Goal: Information Seeking & Learning: Learn about a topic

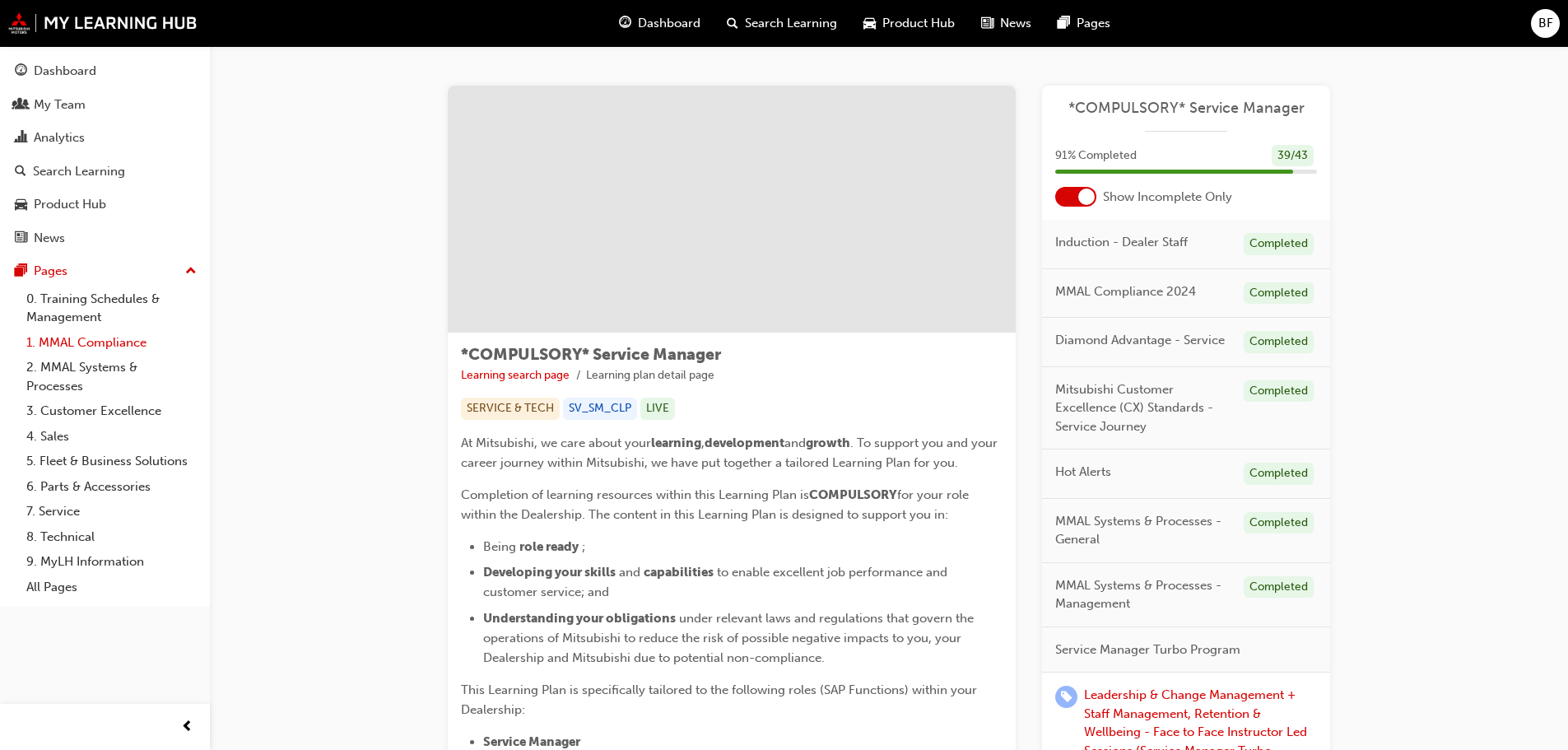
click at [73, 348] on link "1. MMAL Compliance" at bounding box center [112, 344] width 184 height 26
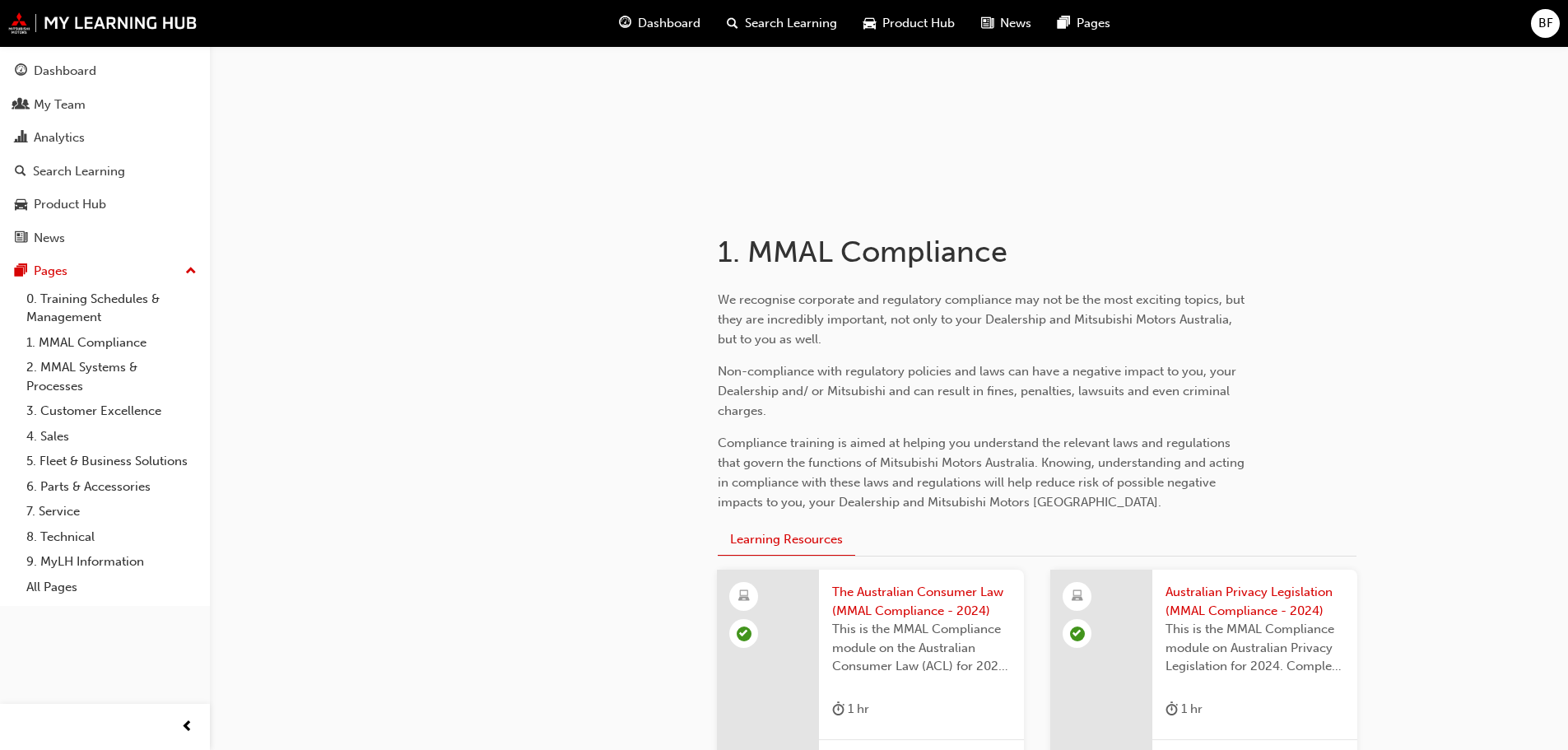
scroll to position [387, 0]
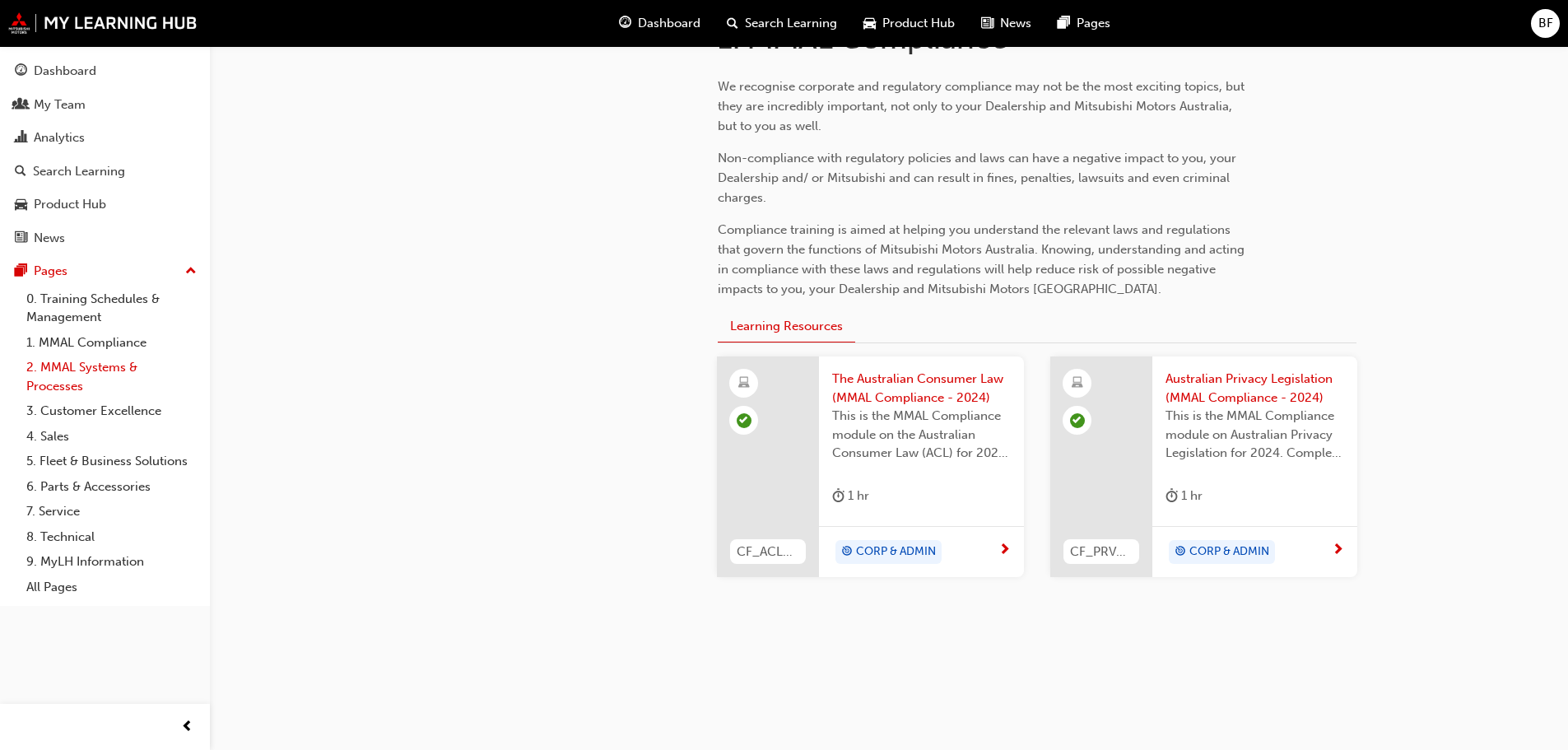
click at [73, 365] on link "2. MMAL Systems & Processes" at bounding box center [112, 376] width 184 height 44
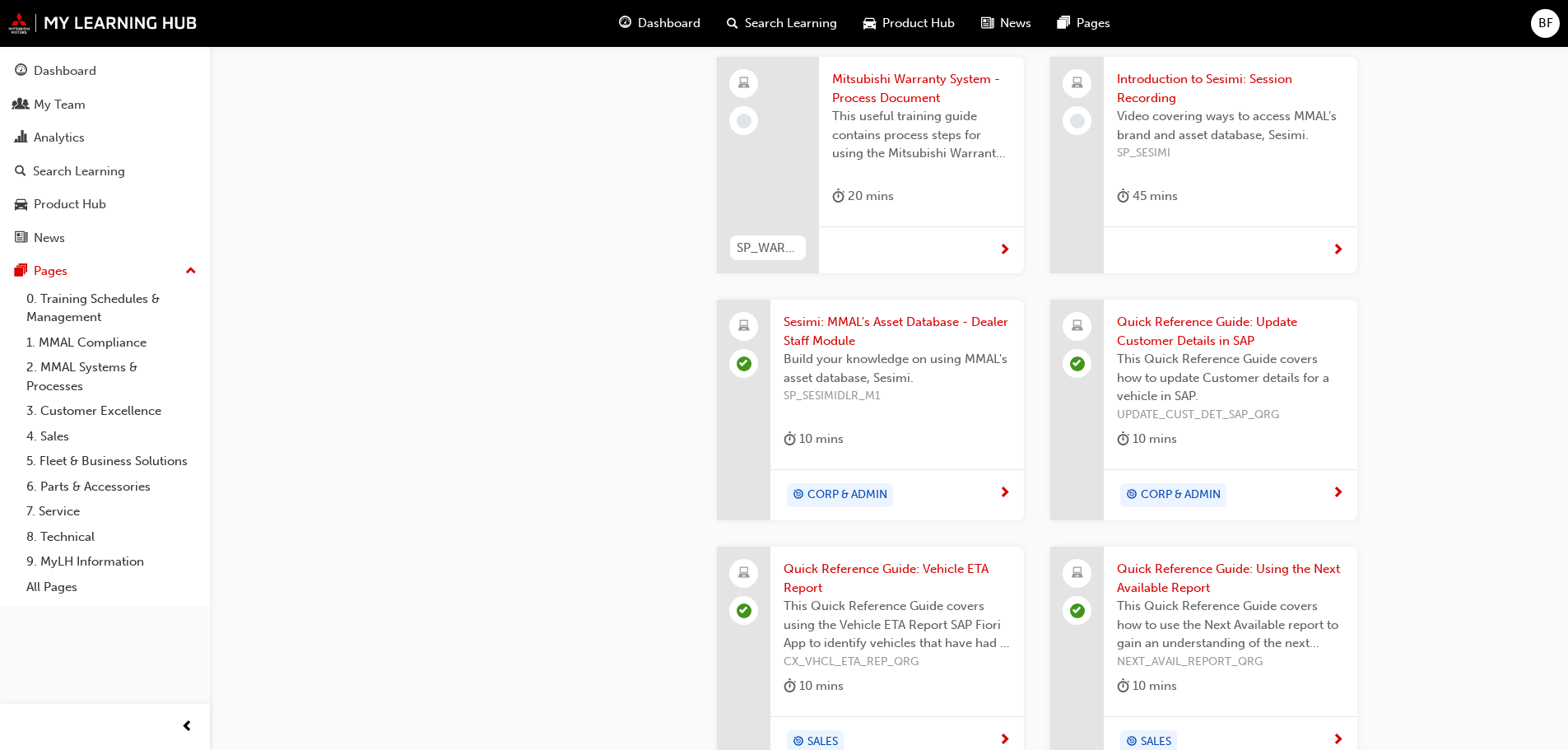
scroll to position [1317, 0]
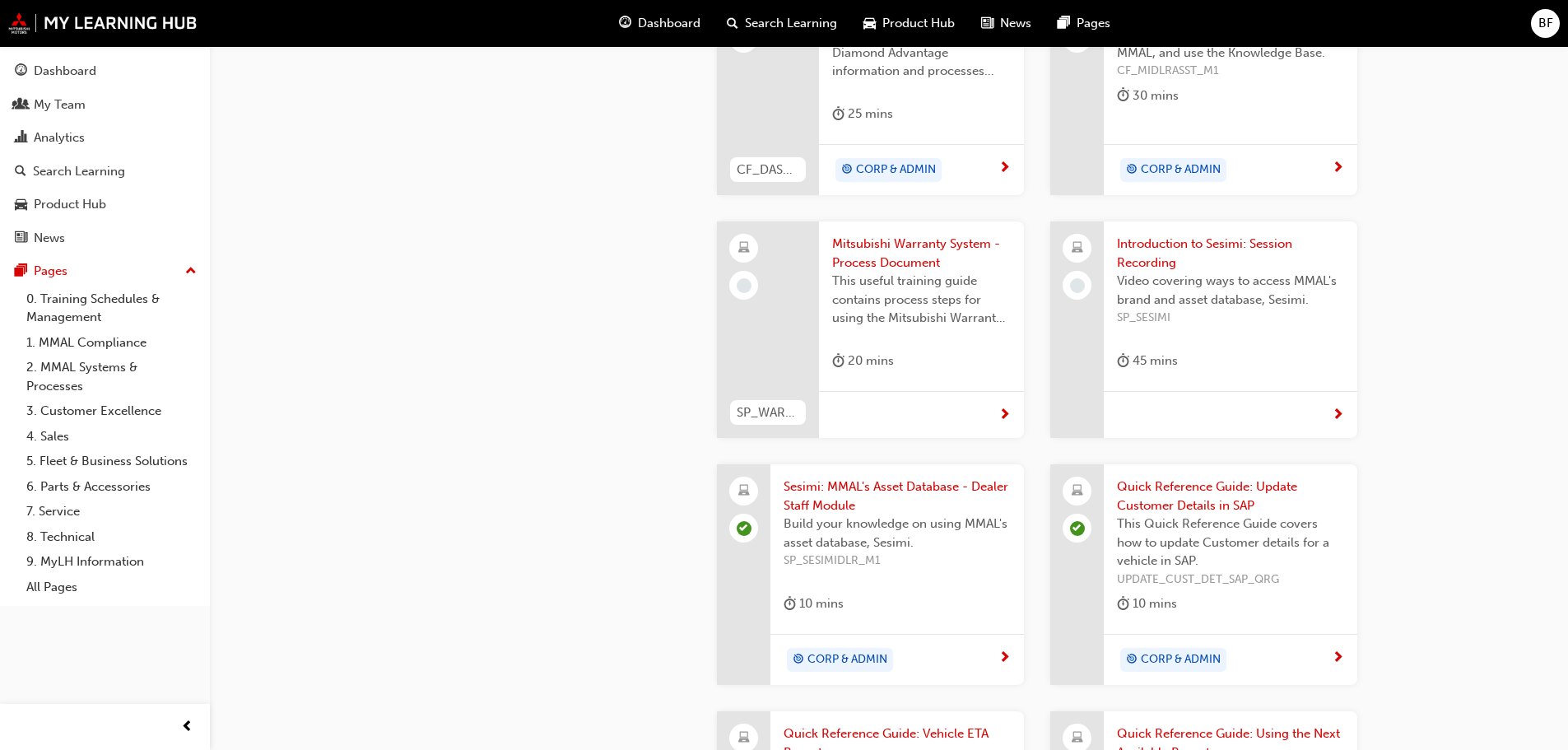
click at [926, 300] on span "This useful training guide contains process steps for using the Mitsubishi Warr…" at bounding box center [921, 300] width 179 height 56
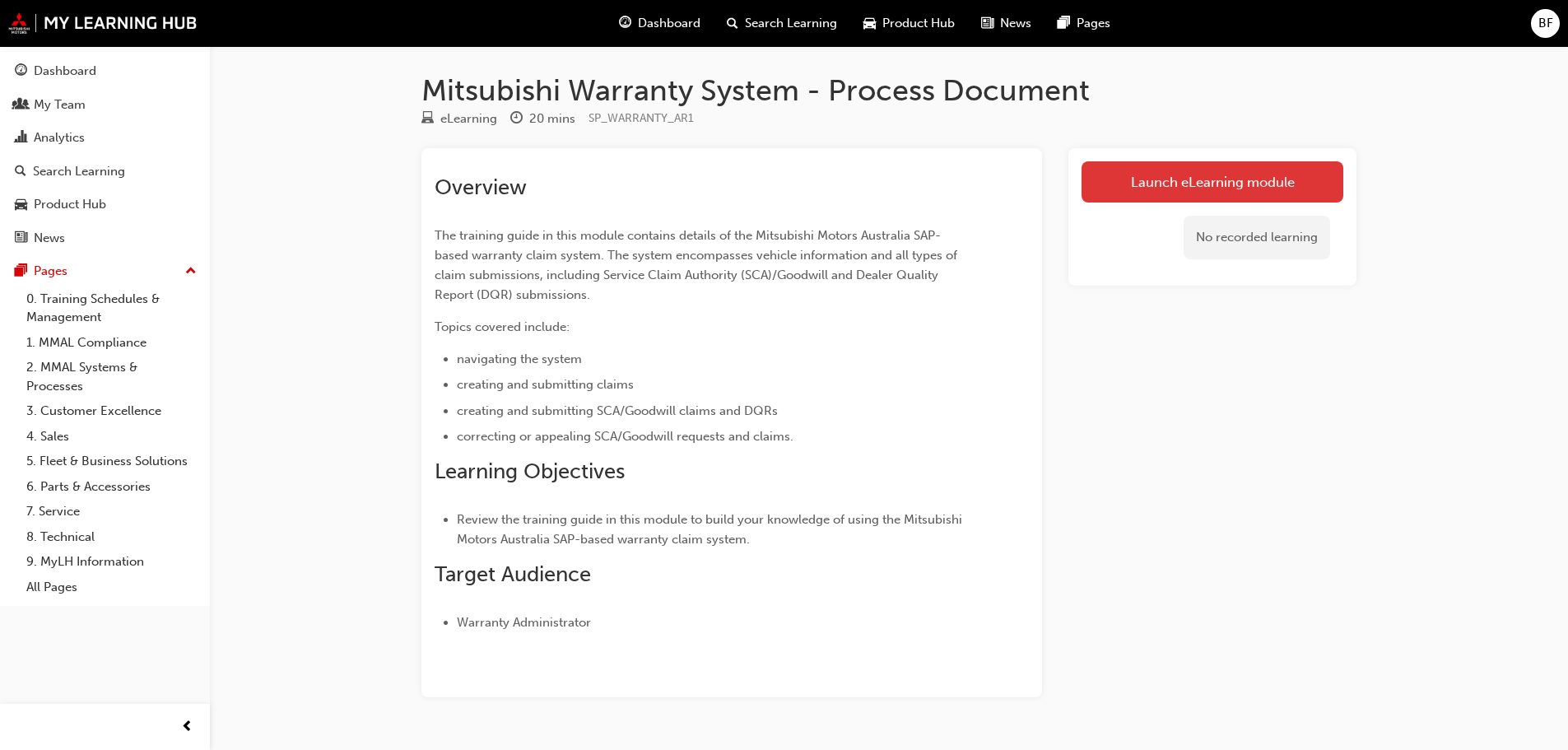
click at [1212, 190] on link "Launch eLearning module" at bounding box center [1212, 182] width 261 height 41
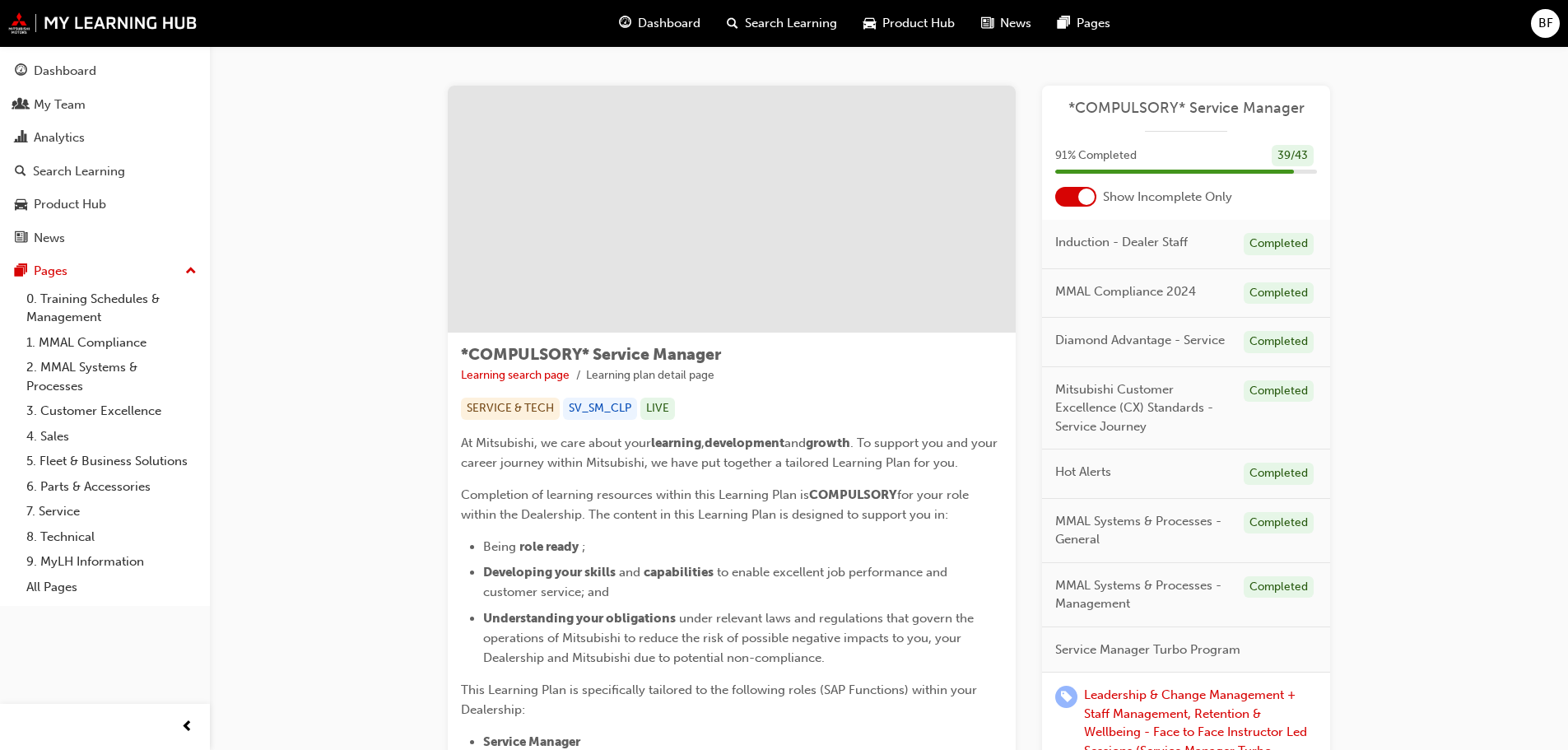
click at [1255, 339] on div "Completed" at bounding box center [1279, 342] width 70 height 22
click at [1156, 341] on span "Diamond Advantage - Service" at bounding box center [1140, 340] width 170 height 19
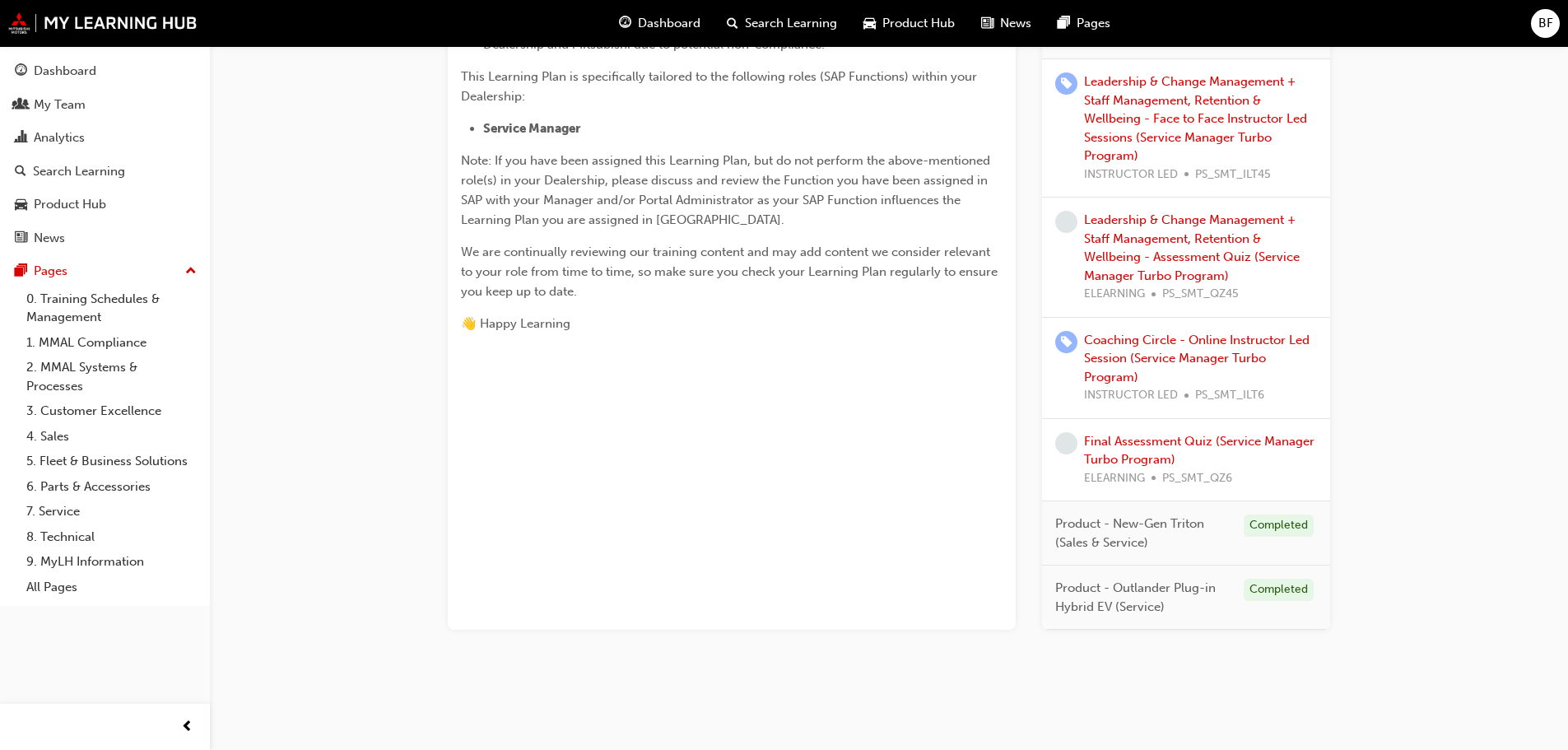
scroll to position [37, 0]
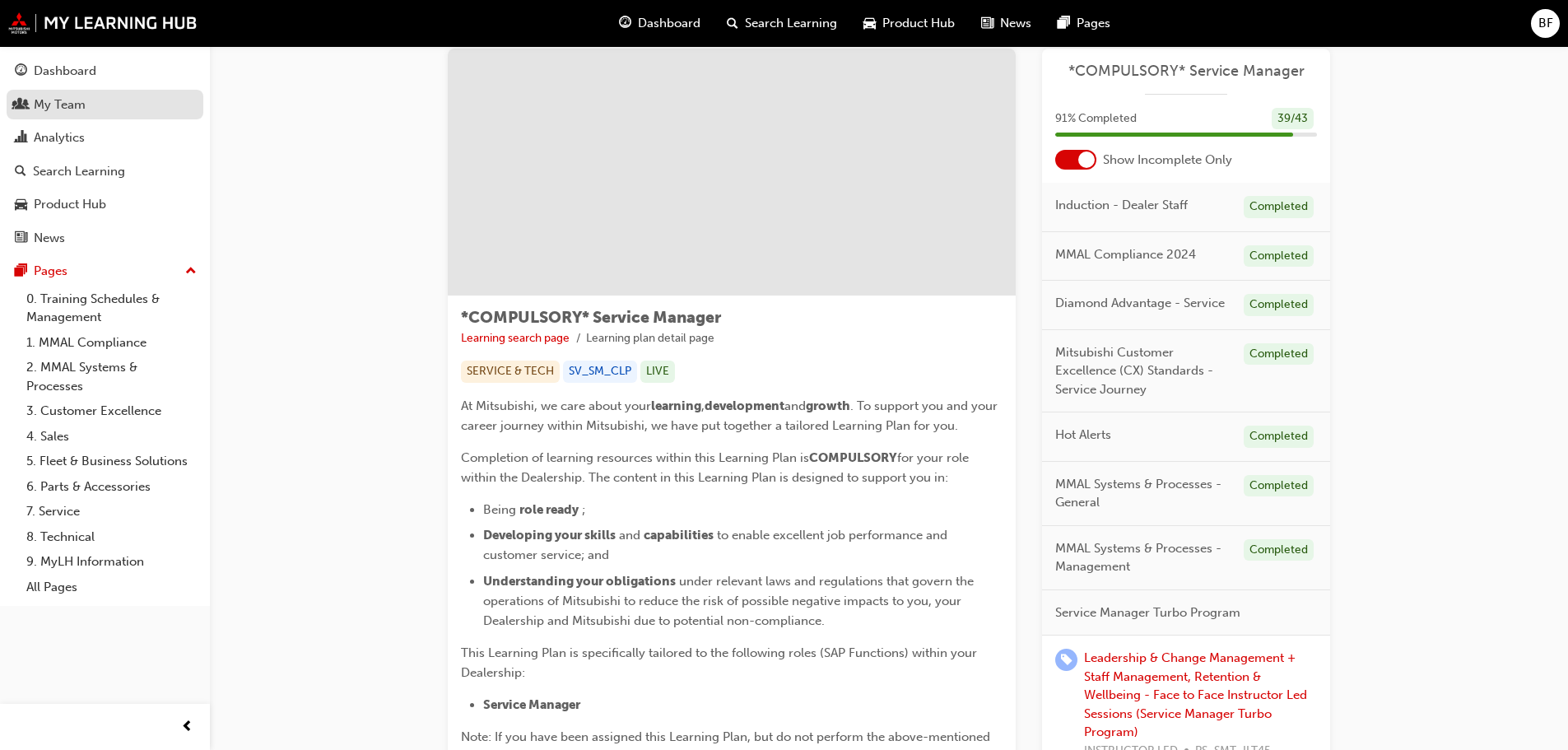
click at [73, 106] on div "My Team" at bounding box center [60, 105] width 52 height 19
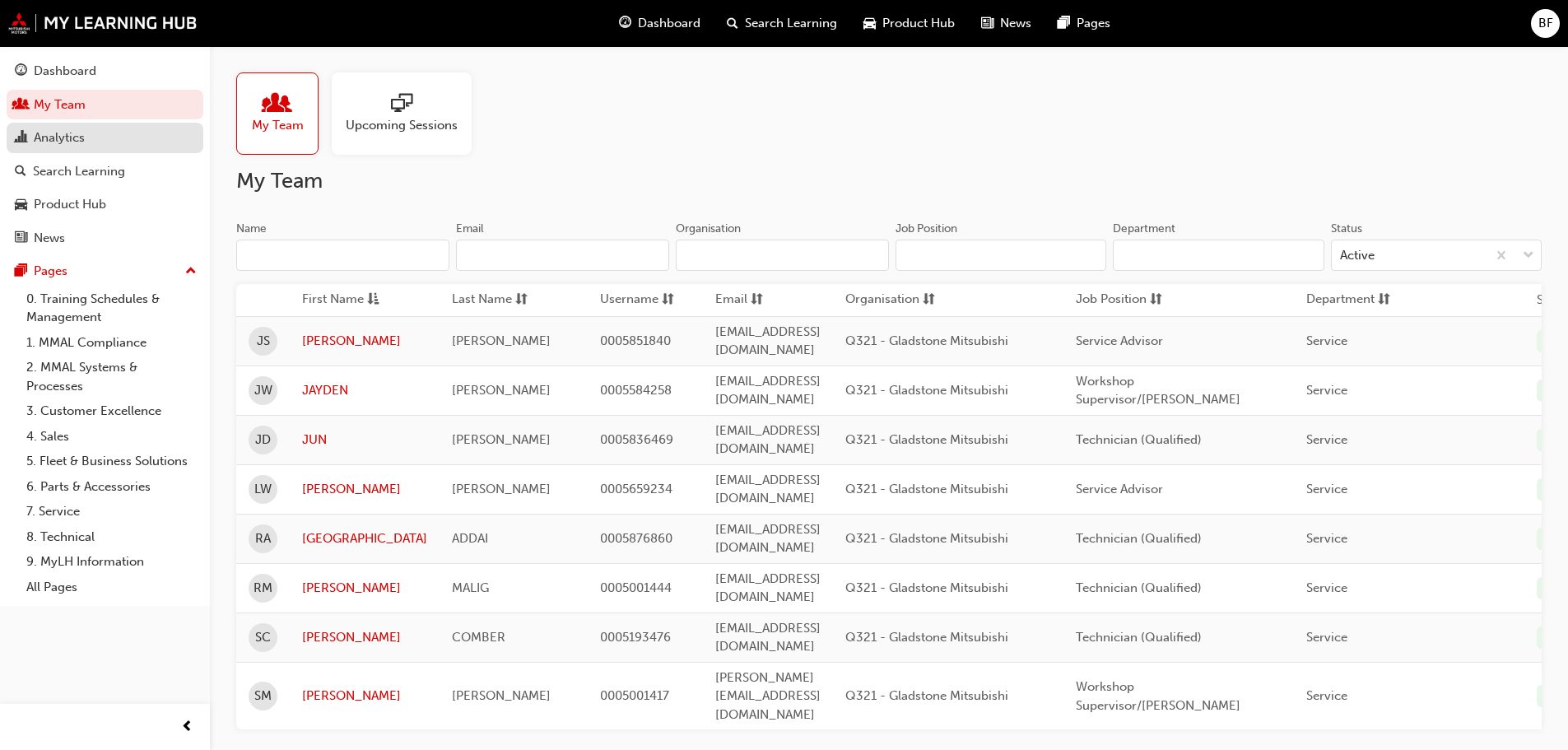
click at [83, 142] on div "Analytics" at bounding box center [59, 138] width 51 height 19
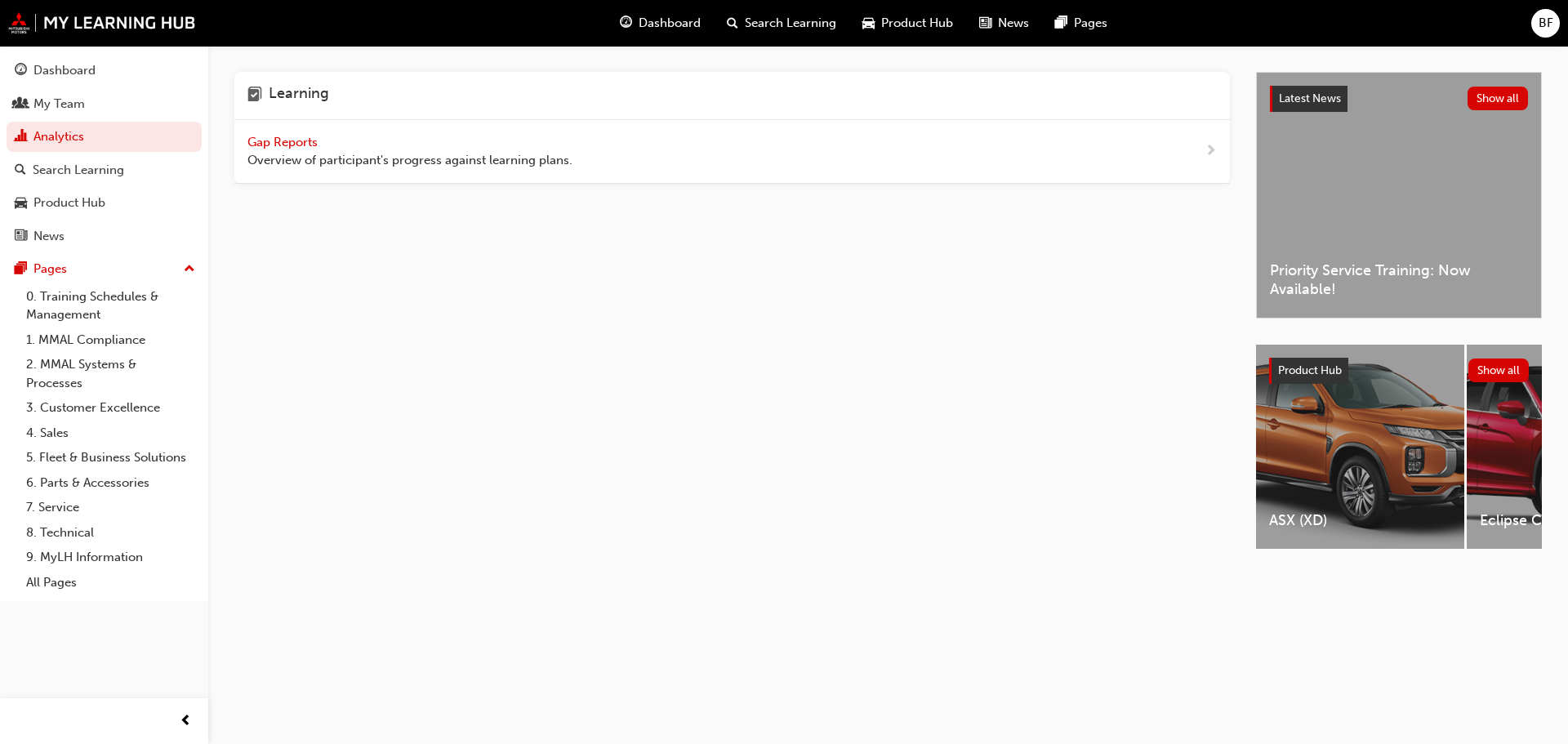
click at [298, 142] on span "Gap Reports" at bounding box center [284, 142] width 73 height 15
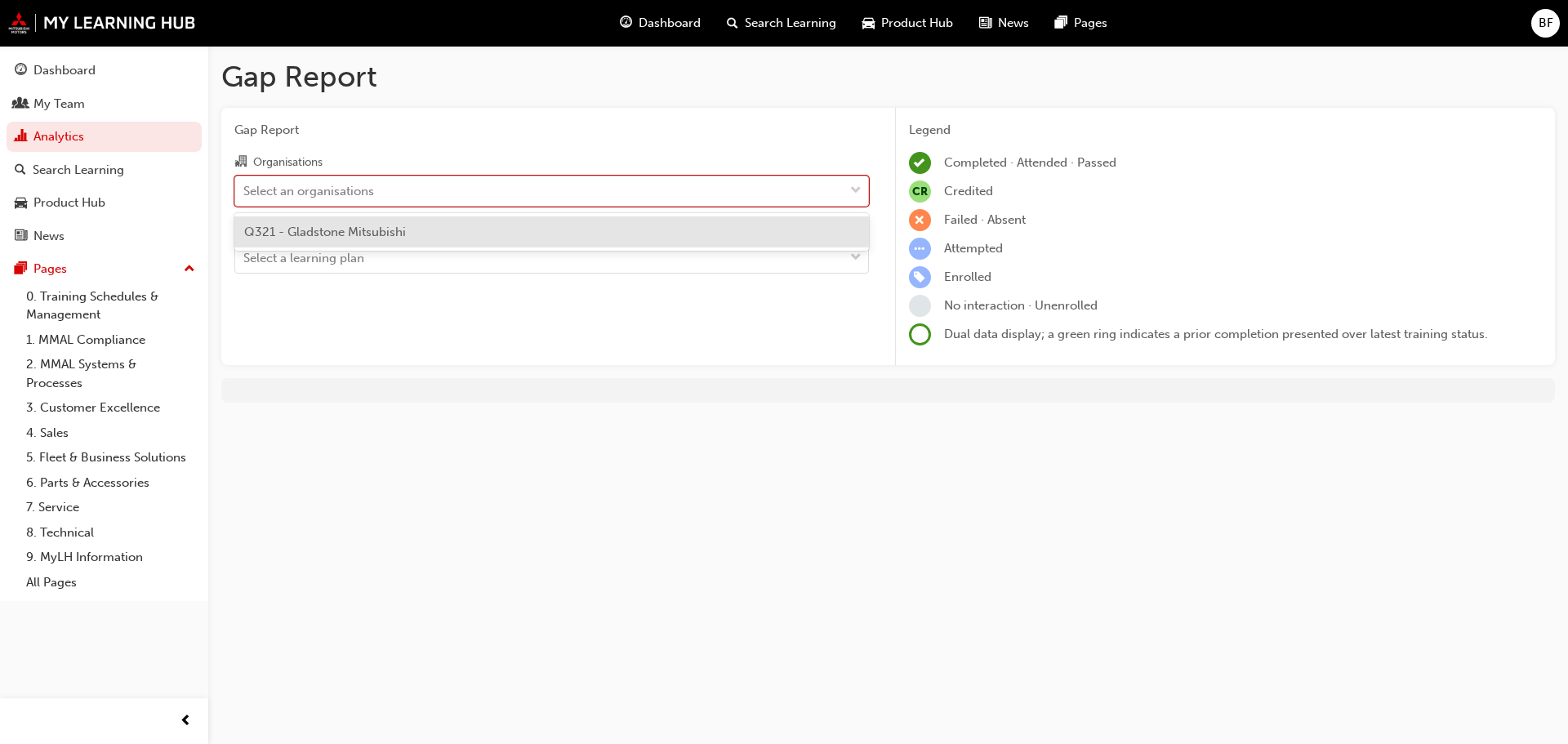
click at [315, 179] on div "Select an organisations" at bounding box center [539, 190] width 608 height 29
click at [245, 183] on input "Organisations option Q321 - Gladstone Mitsubishi focused, 1 of 1. 1 result avai…" at bounding box center [245, 190] width 2 height 14
click at [311, 225] on span "Q321 - Gladstone Mitsubishi" at bounding box center [325, 232] width 161 height 15
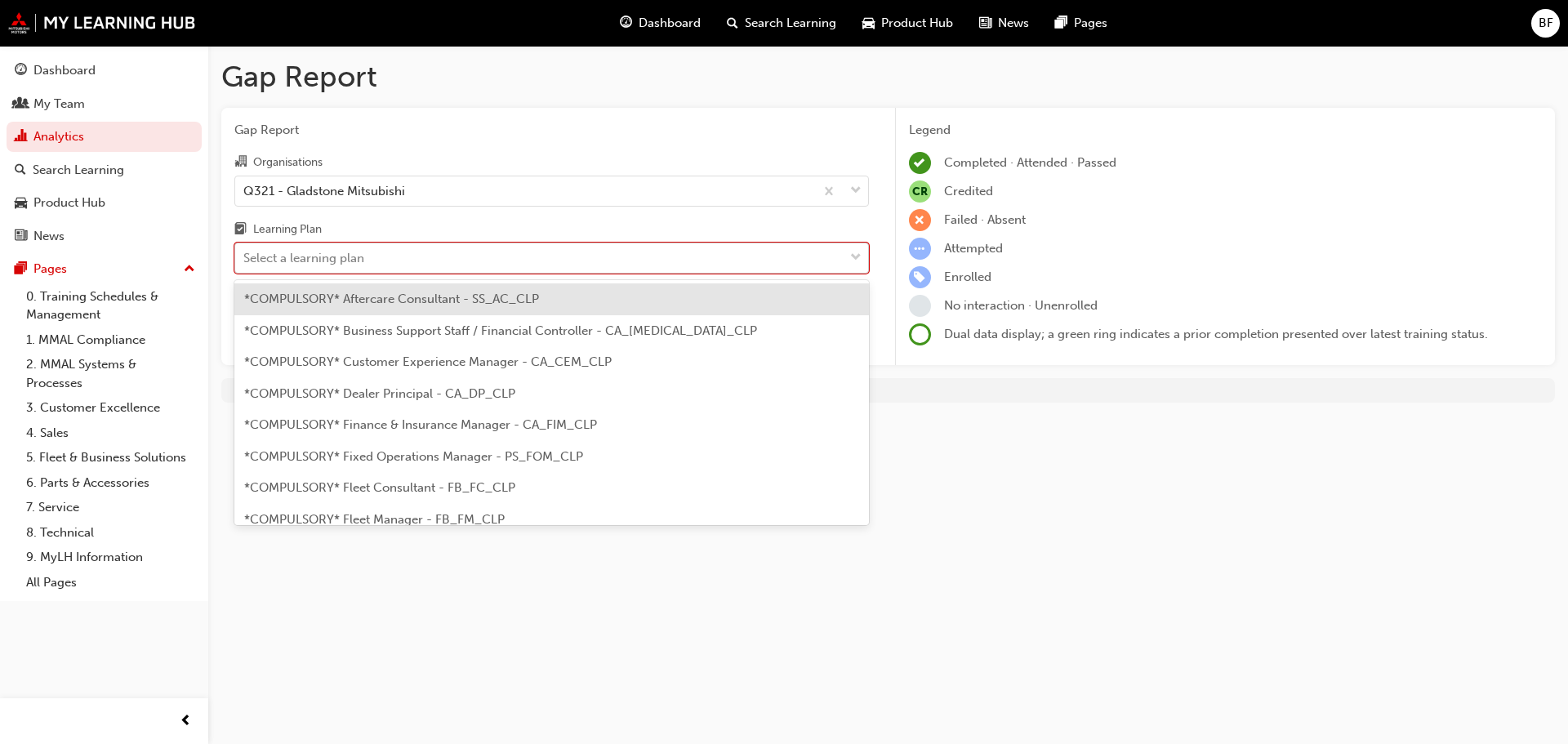
click at [308, 250] on div "Select a learning plan" at bounding box center [304, 258] width 121 height 19
click at [245, 251] on input "Learning Plan option *COMPULSORY* Aftercare Consultant - SS_AC_CLP focused, 1 o…" at bounding box center [245, 258] width 2 height 14
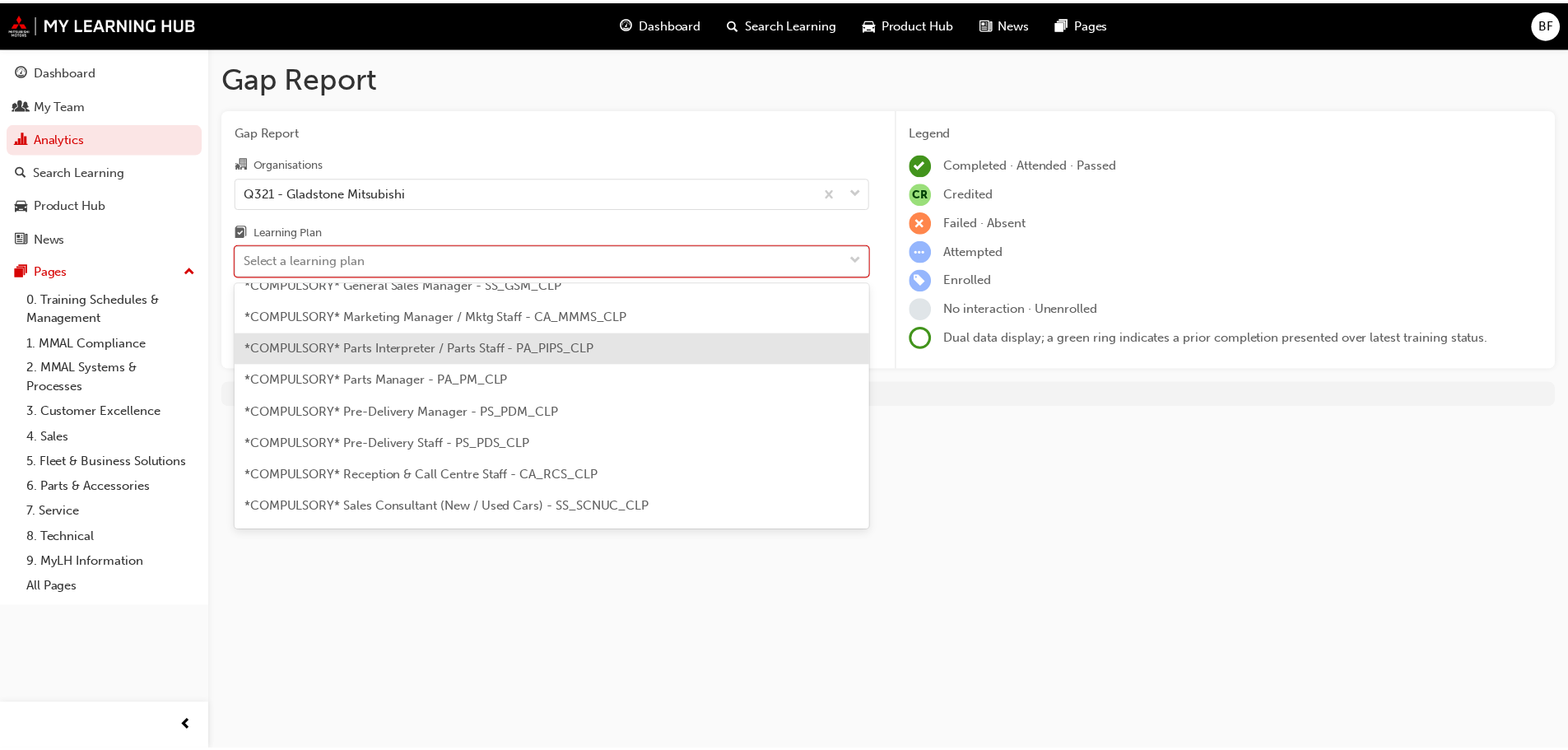
scroll to position [330, 0]
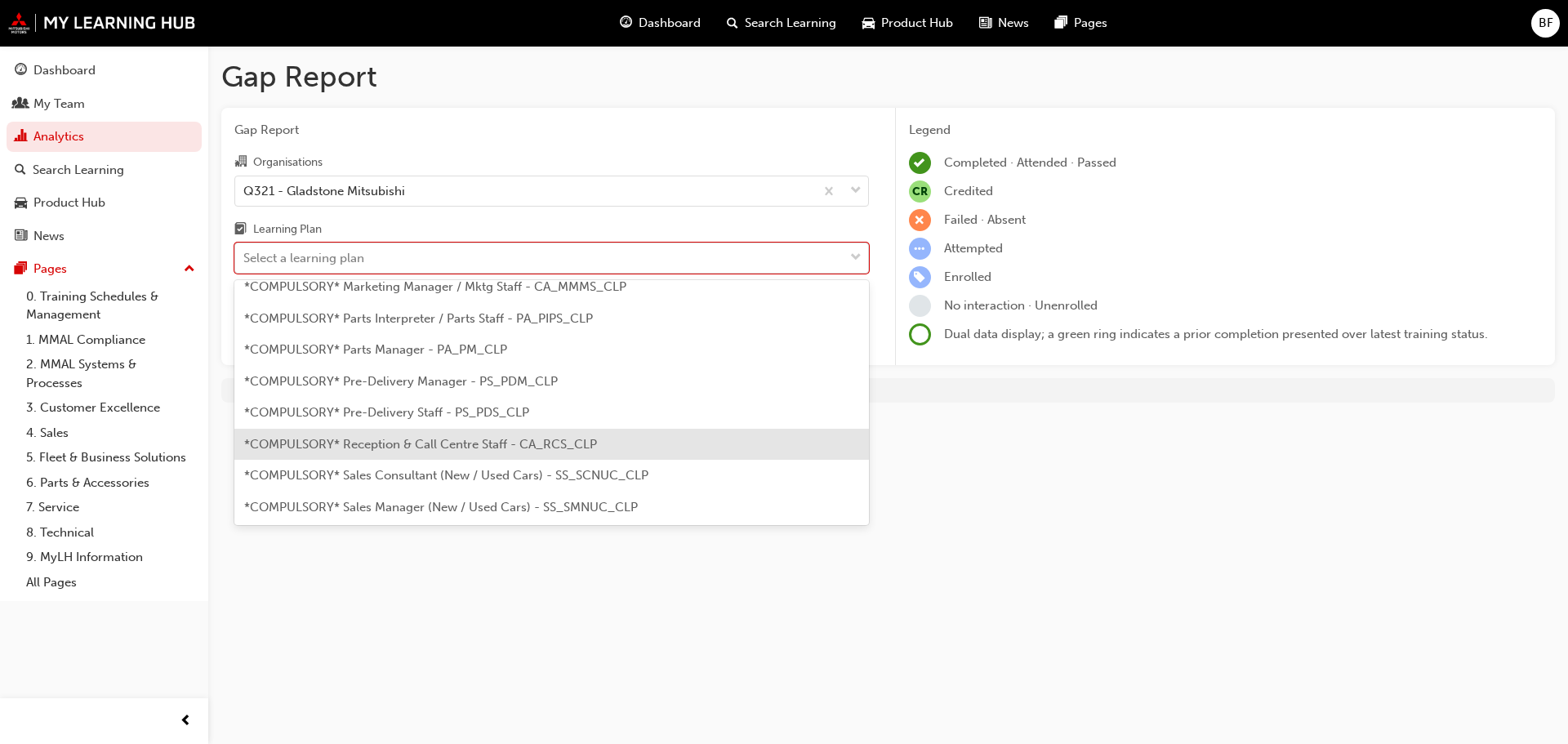
click at [366, 440] on span "*COMPULSORY* Reception & Call Centre Staff - CA_RCS_CLP" at bounding box center [421, 444] width 353 height 15
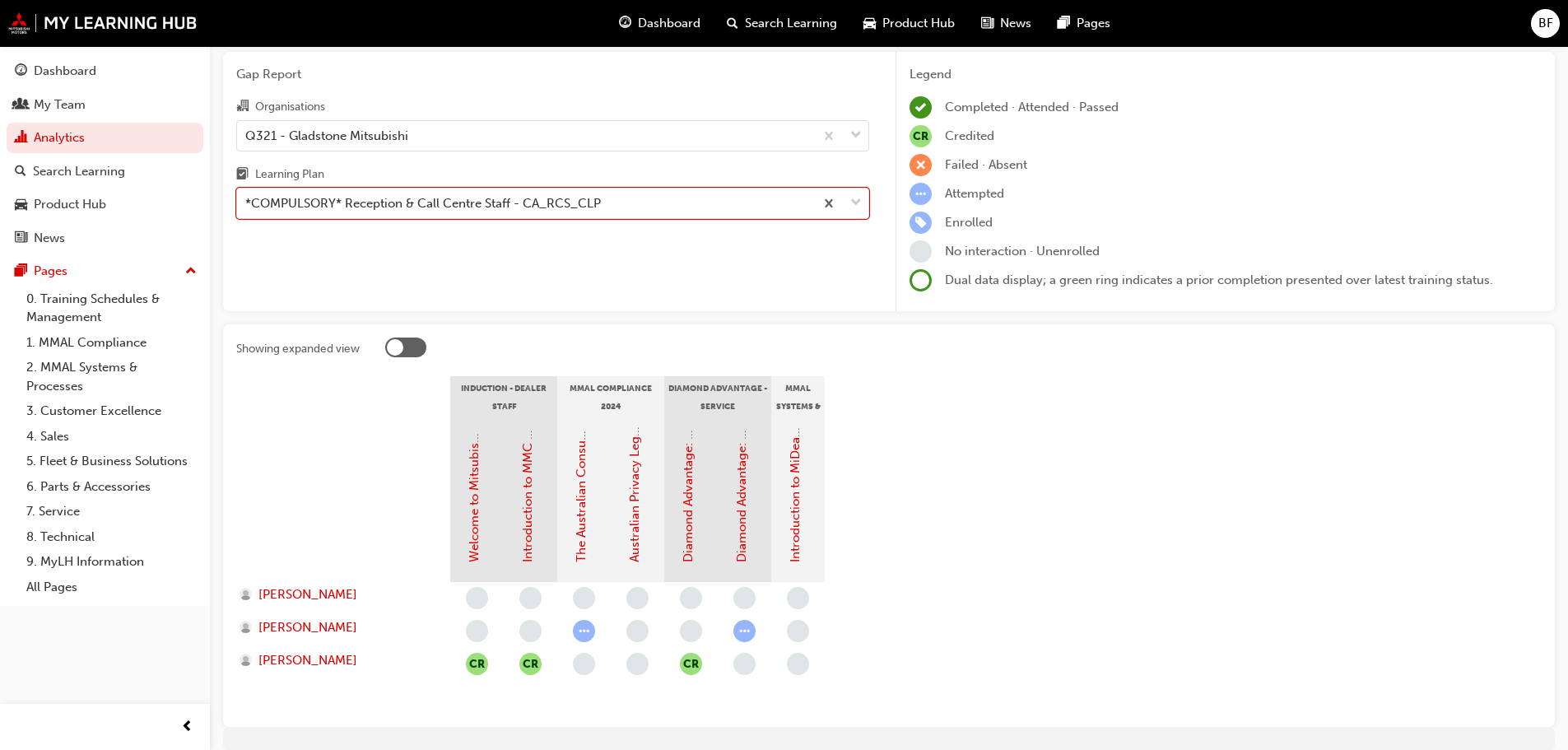
scroll to position [126, 0]
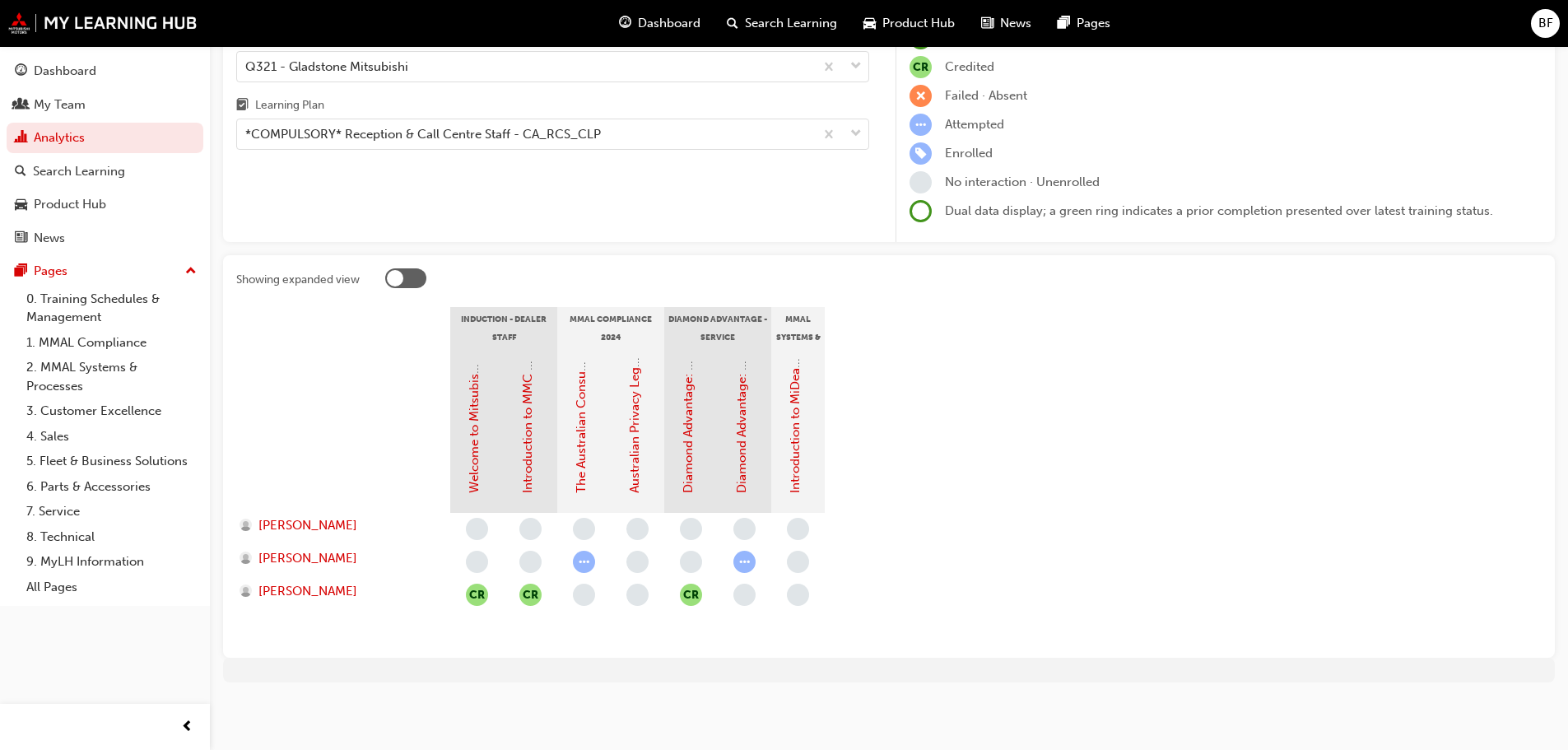
click at [421, 279] on div at bounding box center [405, 279] width 41 height 20
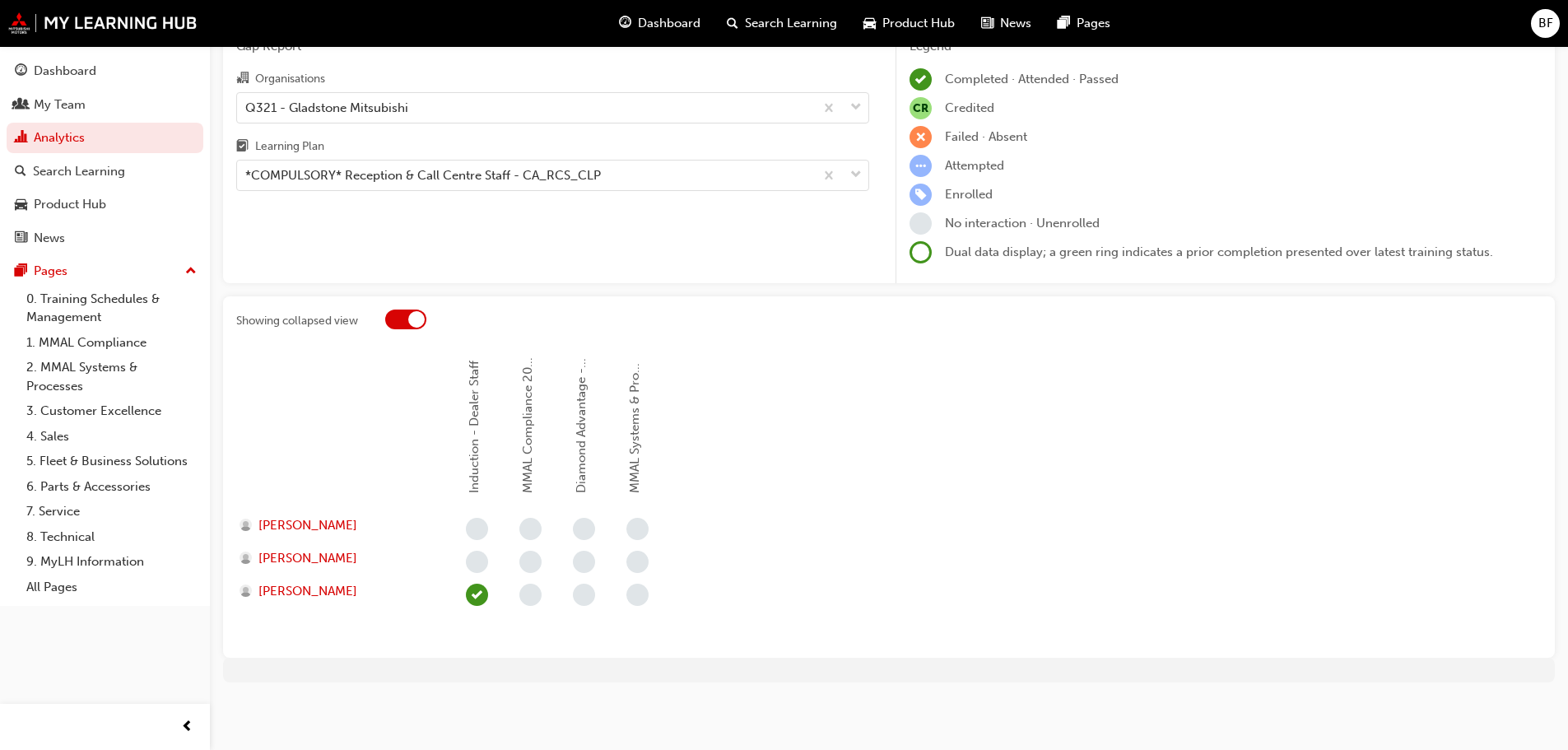
click at [387, 318] on div at bounding box center [405, 320] width 41 height 20
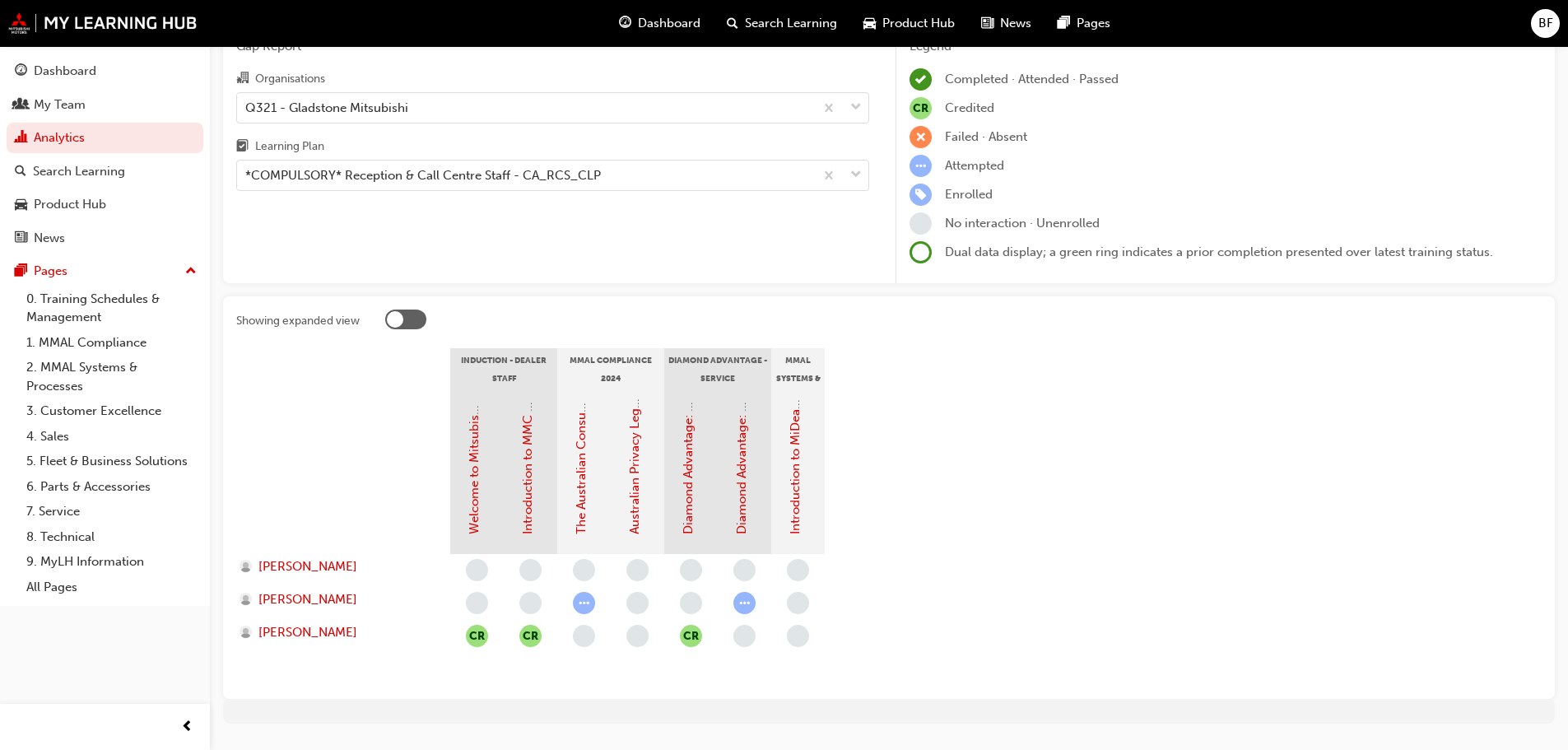
scroll to position [126, 0]
